Goal: Check status

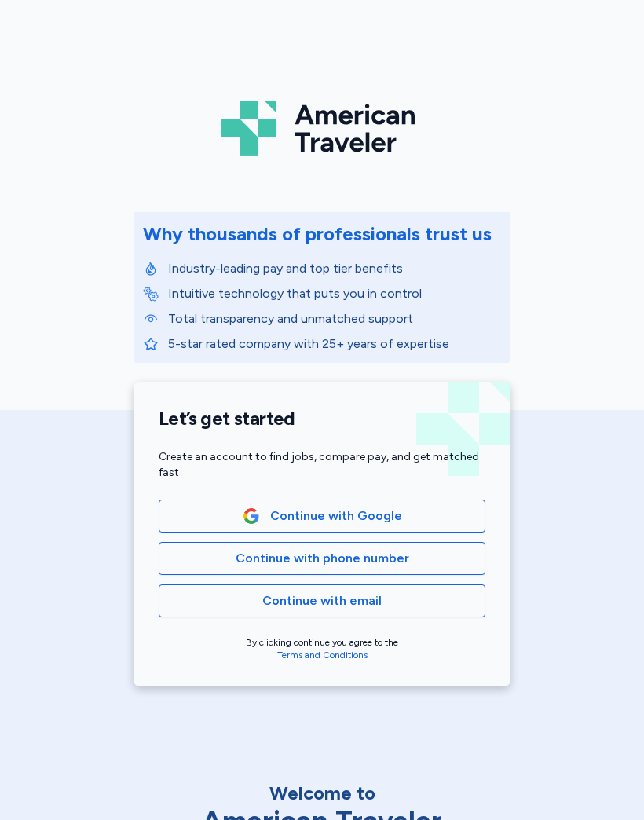
click at [449, 515] on span "Continue with Google" at bounding box center [322, 516] width 300 height 19
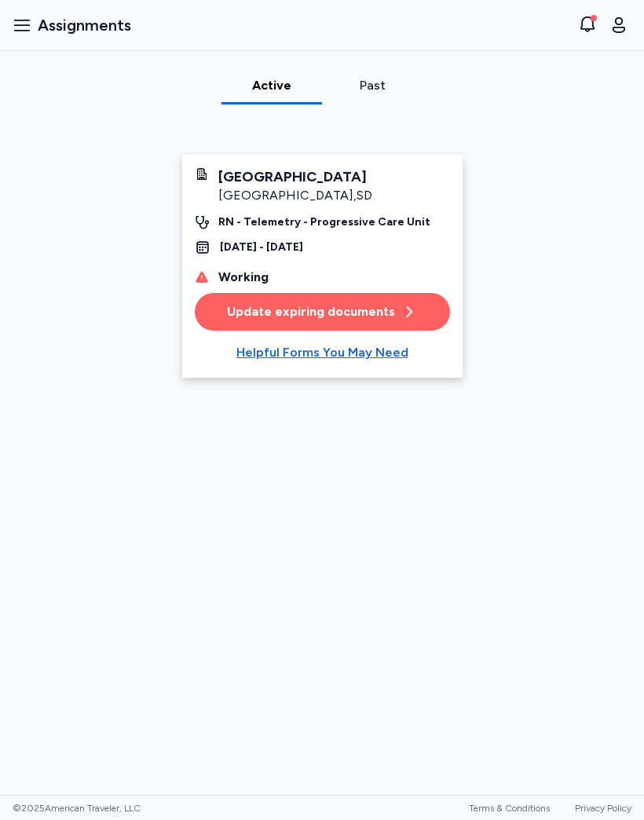
click at [412, 320] on icon at bounding box center [409, 312] width 16 height 16
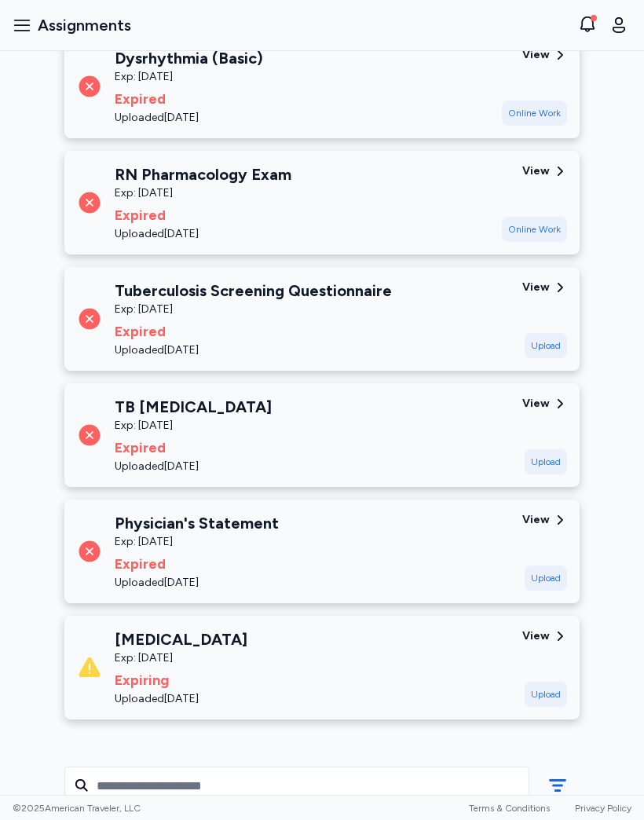
scroll to position [656, 0]
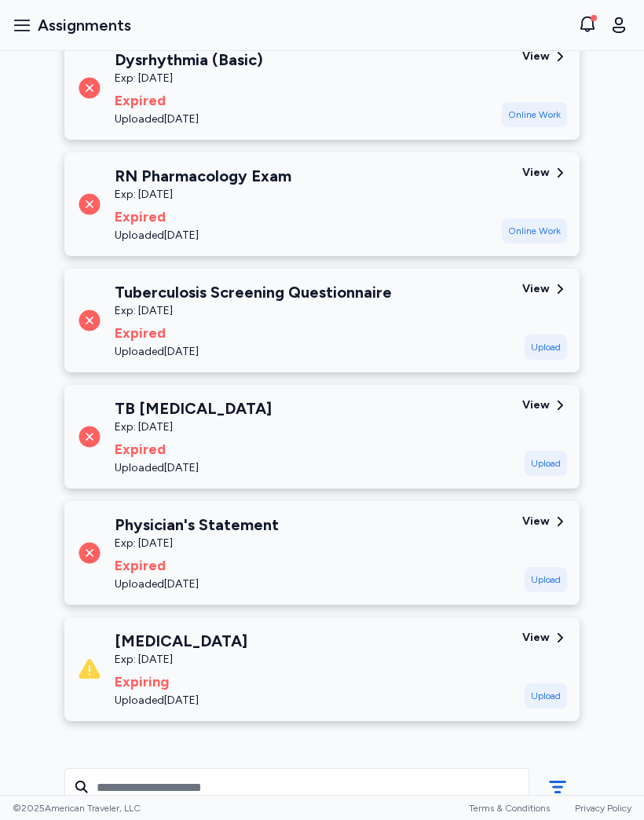
click at [439, 313] on div "Tuberculosis Screening Questionnaire Exp: [DATE] Expired Uploaded [DATE]" at bounding box center [293, 320] width 433 height 79
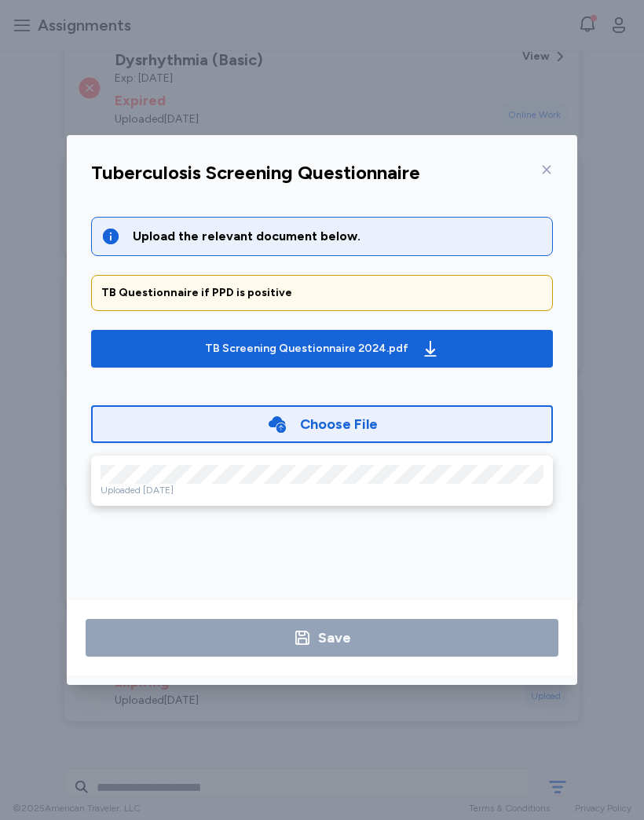
click at [372, 292] on div "TB Questionnaire if PPD is positive" at bounding box center [321, 293] width 441 height 16
